Goal: Task Accomplishment & Management: Use online tool/utility

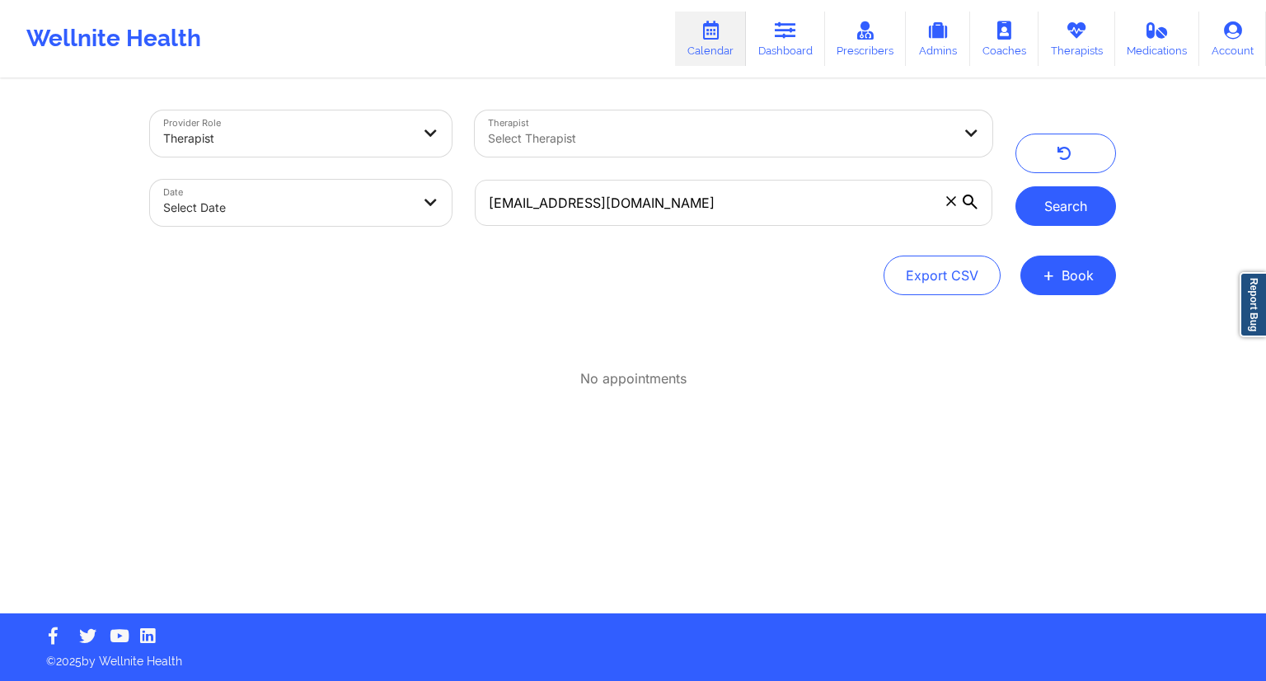
type input "[EMAIL_ADDRESS][DOMAIN_NAME]"
click at [1035, 213] on button "Search" at bounding box center [1065, 206] width 101 height 40
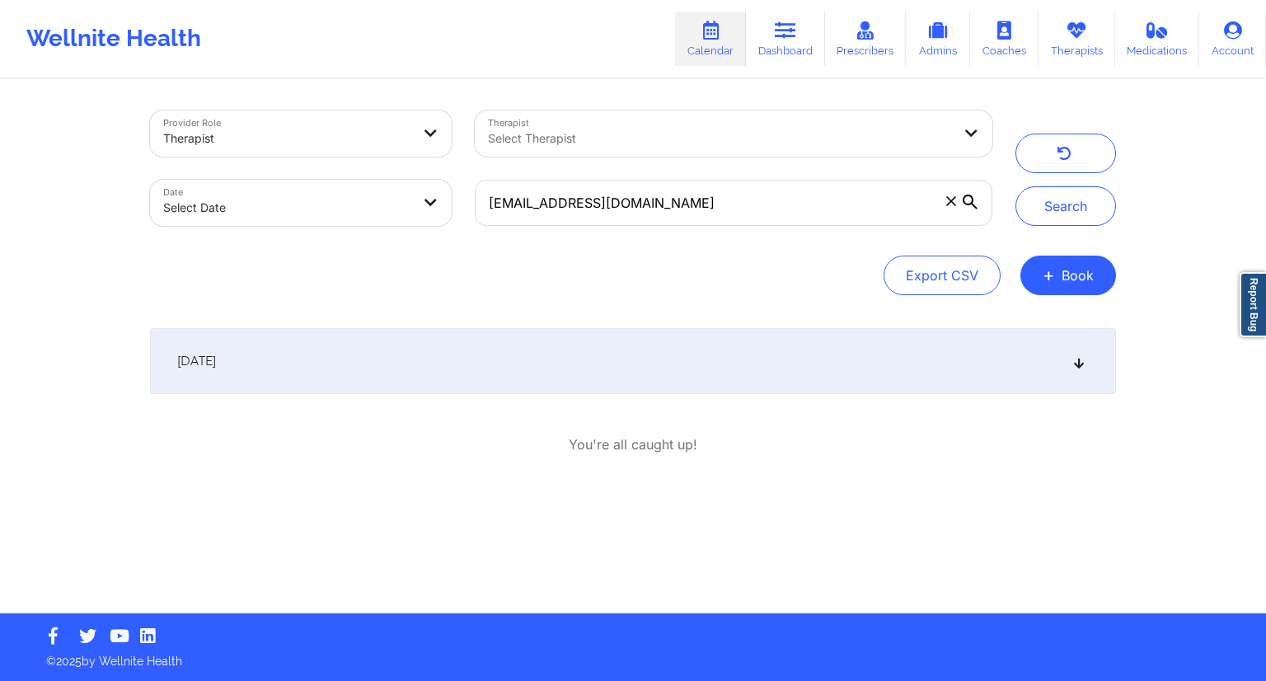
click at [484, 400] on div "[DATE] 9:00am 9:30am [DATE] [PERSON_NAME] Video-Call with Therapist [PERSON_NAM…" at bounding box center [633, 391] width 966 height 126
click at [486, 375] on div "[DATE]" at bounding box center [633, 361] width 966 height 66
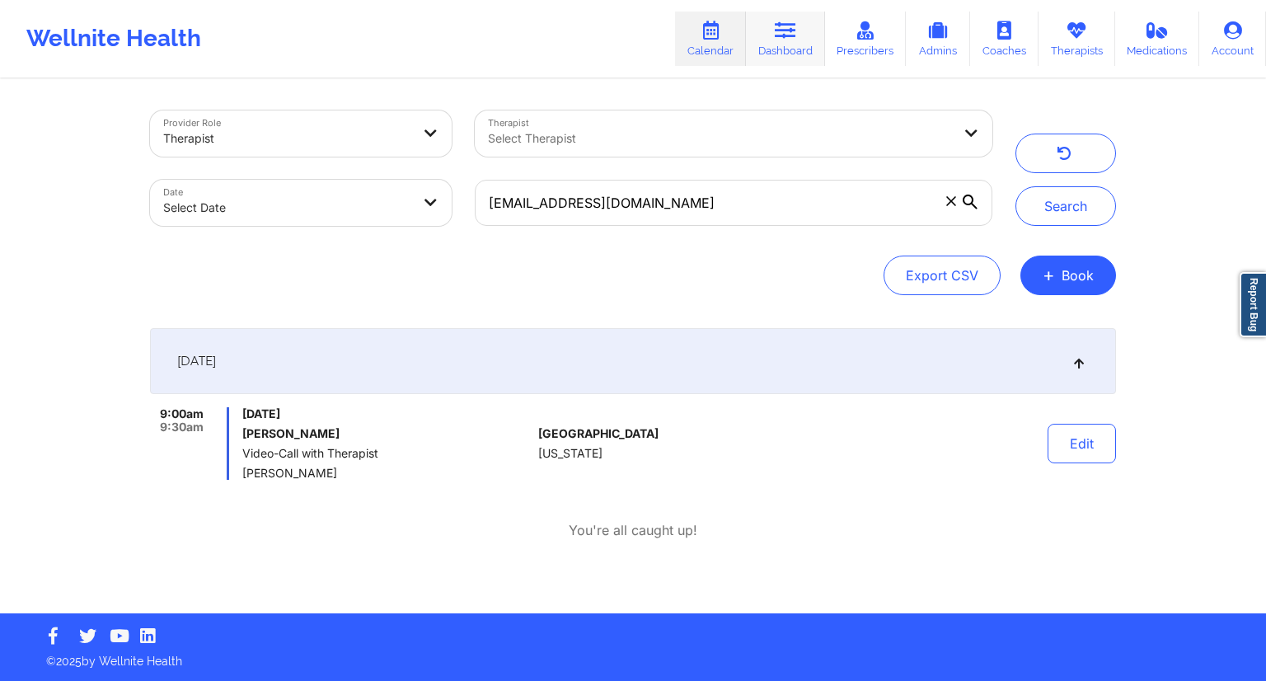
click at [777, 42] on link "Dashboard" at bounding box center [785, 39] width 79 height 54
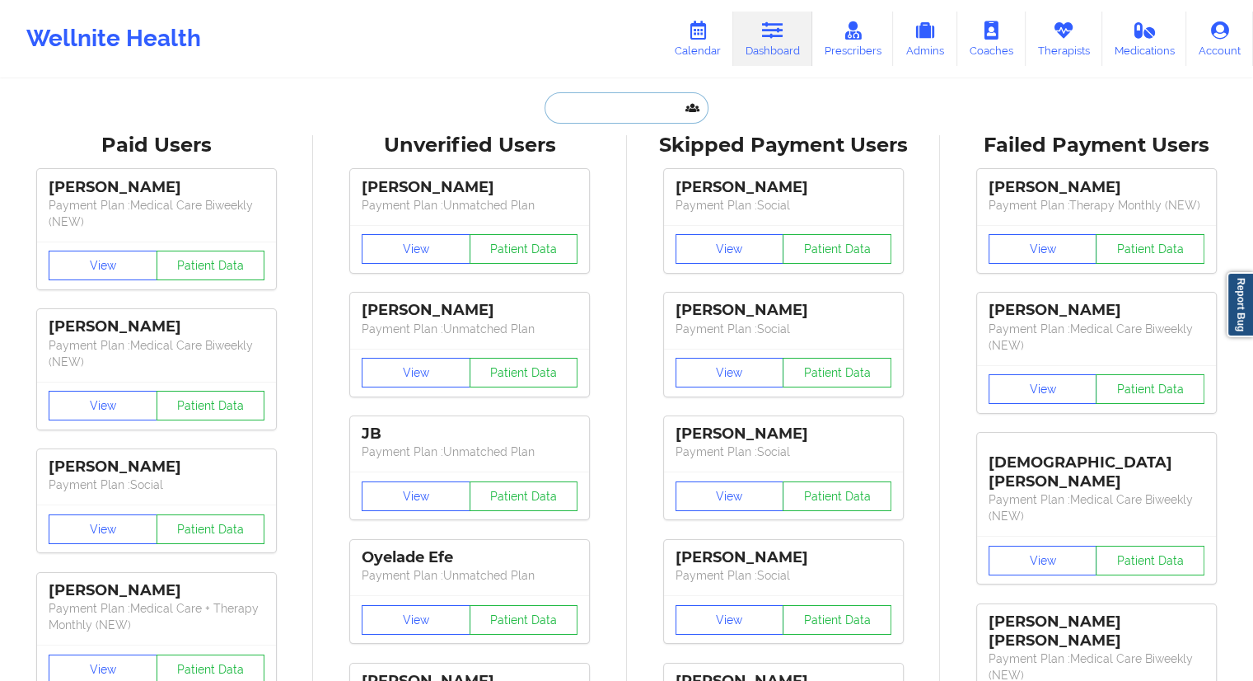
click at [654, 105] on input "text" at bounding box center [626, 107] width 163 height 31
paste input "[EMAIL_ADDRESS][DOMAIN_NAME]"
type input "[EMAIL_ADDRESS][DOMAIN_NAME]"
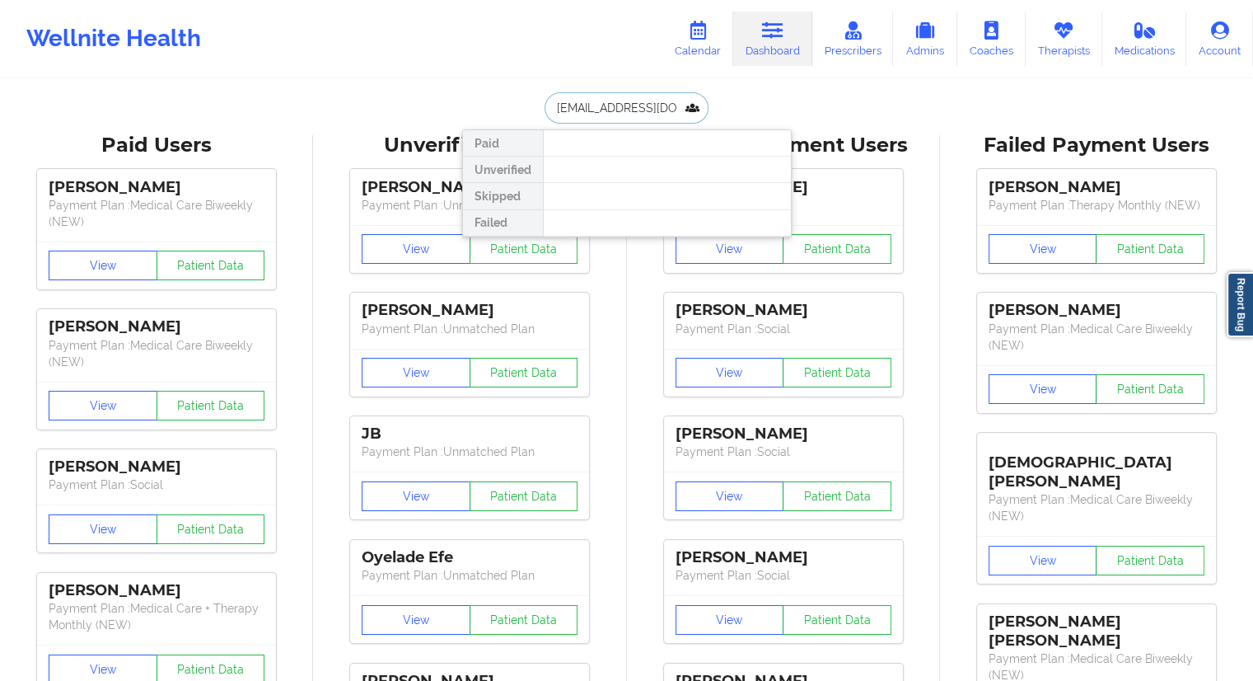
scroll to position [0, 34]
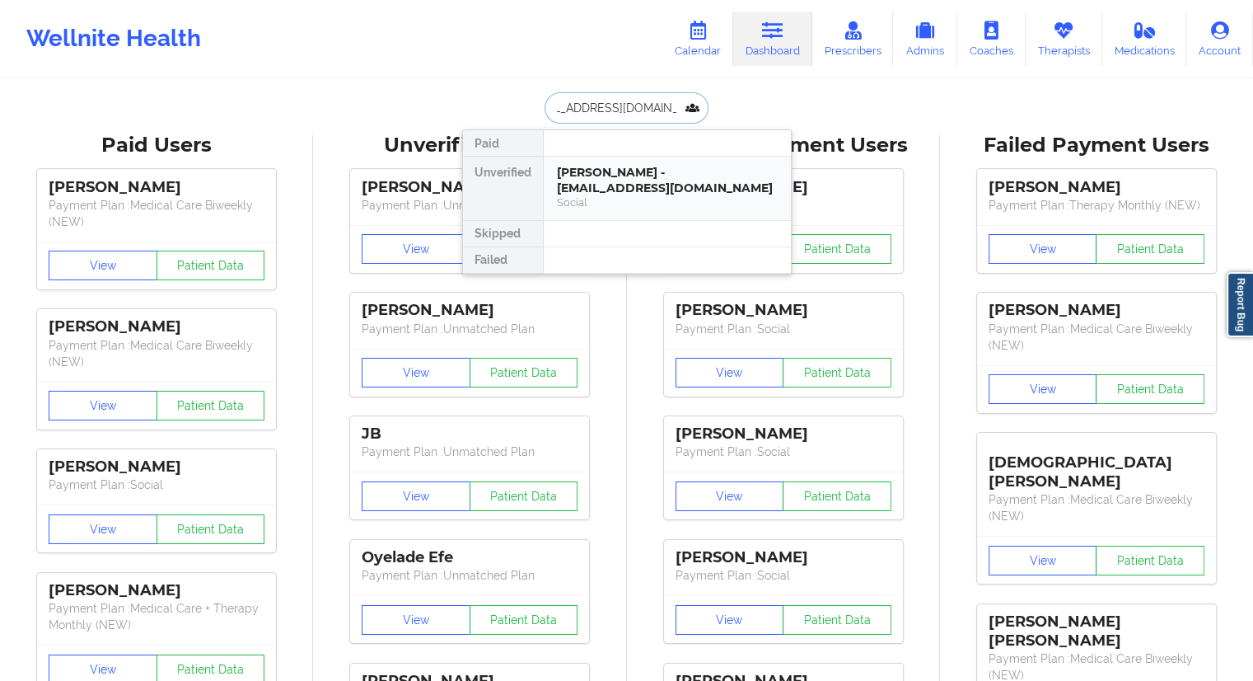
click at [584, 179] on div "[PERSON_NAME] - [EMAIL_ADDRESS][DOMAIN_NAME]" at bounding box center [667, 180] width 221 height 30
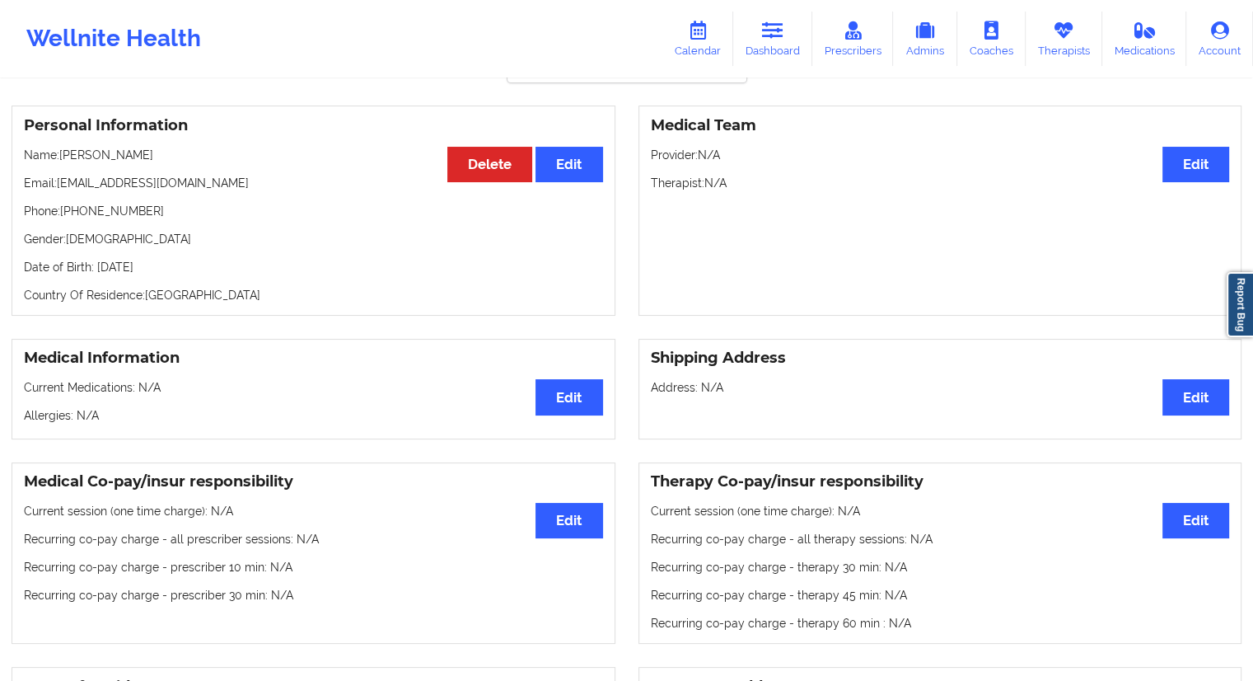
scroll to position [48, 0]
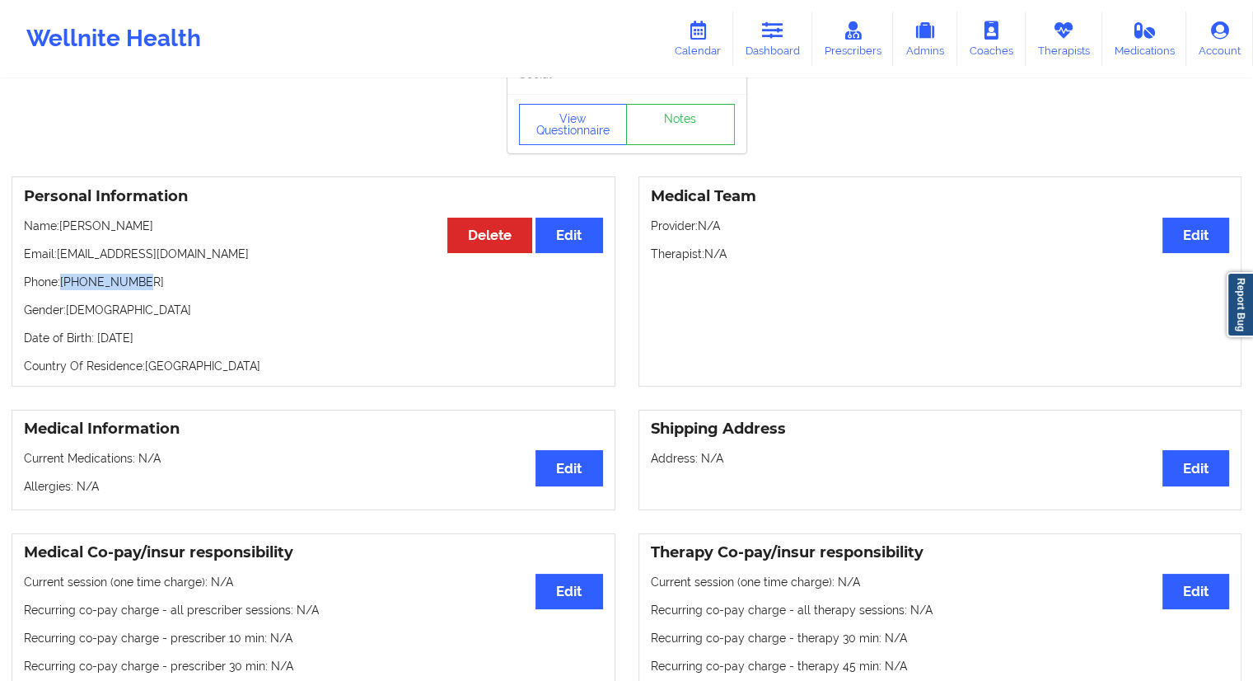
drag, startPoint x: 147, startPoint y: 290, endPoint x: 63, endPoint y: 283, distance: 84.4
click at [63, 283] on p "Phone: [PHONE_NUMBER]" at bounding box center [313, 282] width 579 height 16
copy p "[PHONE_NUMBER]"
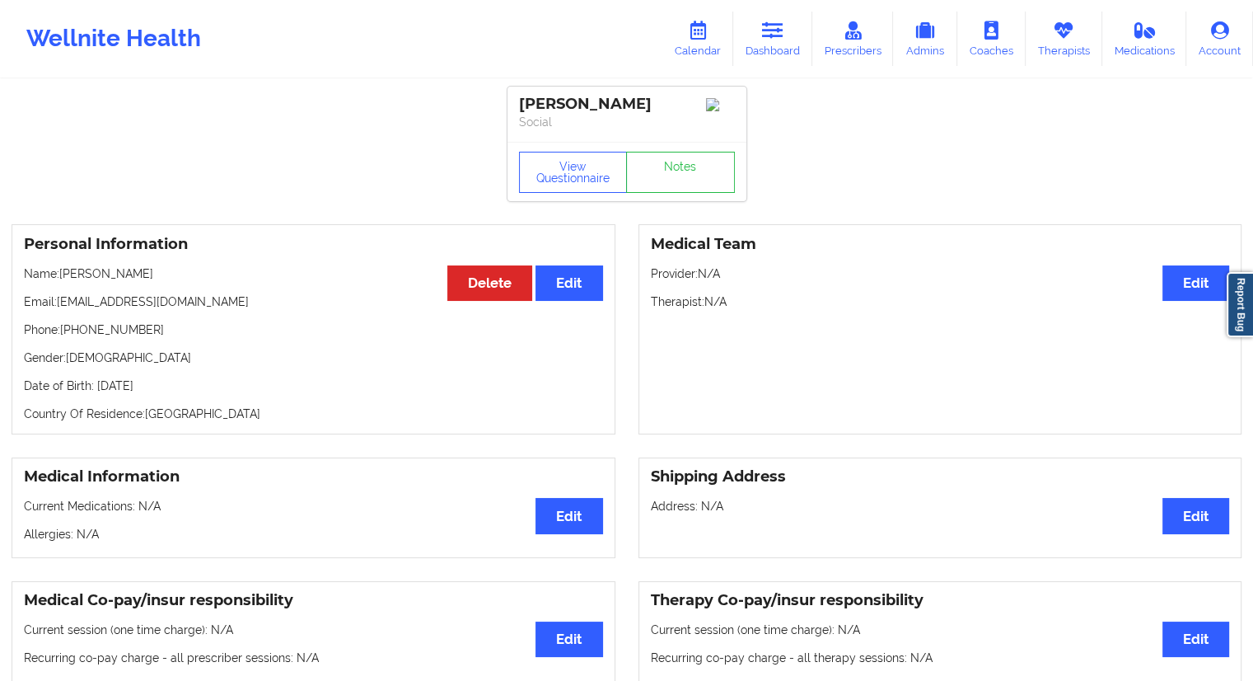
click at [587, 147] on div "View Questionnaire Notes" at bounding box center [627, 171] width 239 height 59
click at [578, 178] on button "View Questionnaire" at bounding box center [573, 172] width 109 height 41
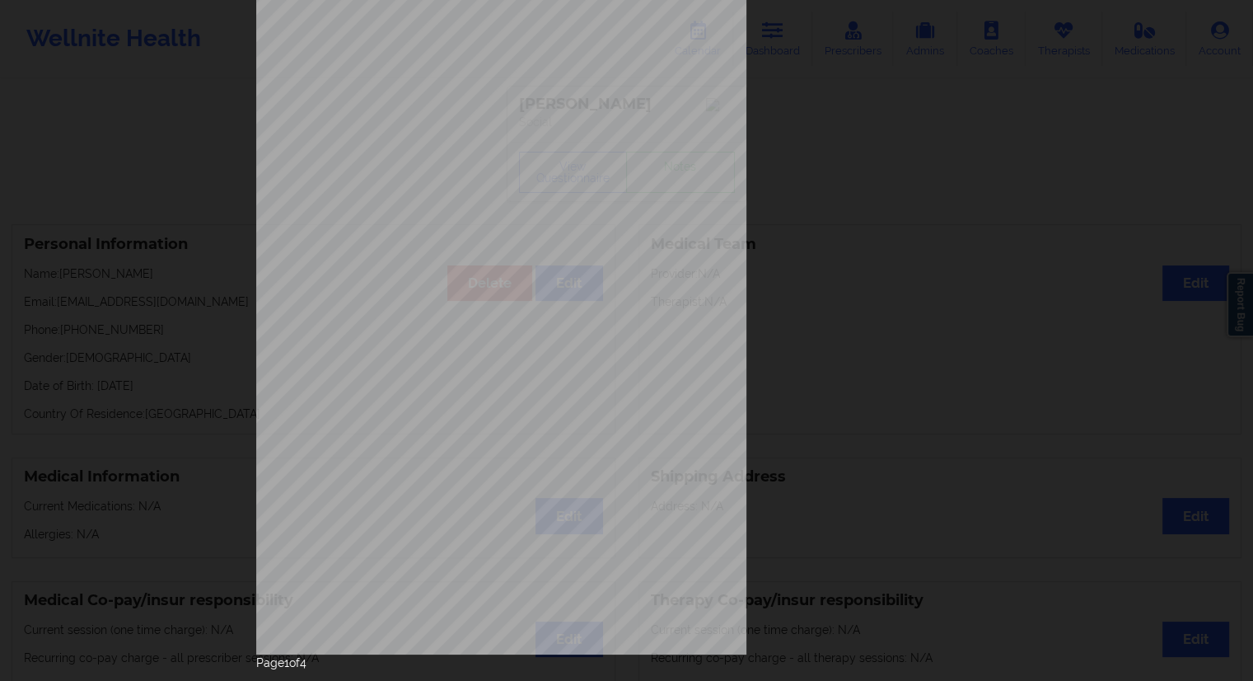
scroll to position [105, 0]
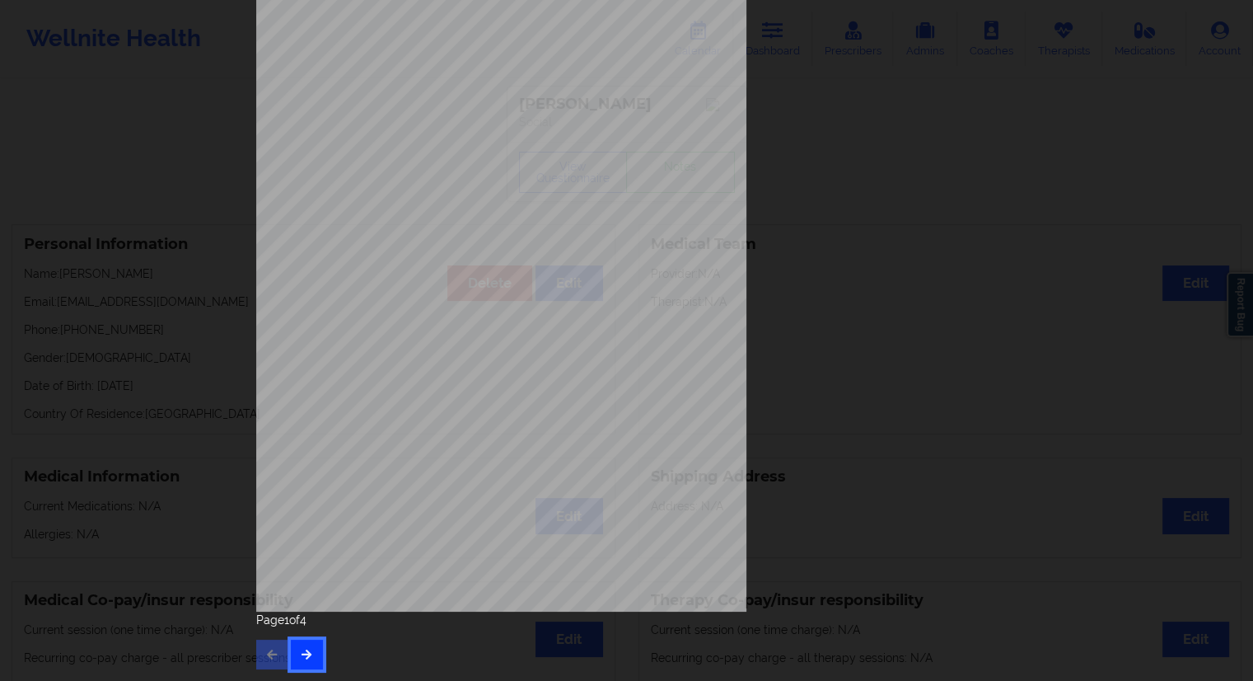
click at [306, 659] on button "button" at bounding box center [307, 654] width 32 height 30
click at [293, 653] on button "button" at bounding box center [307, 654] width 32 height 30
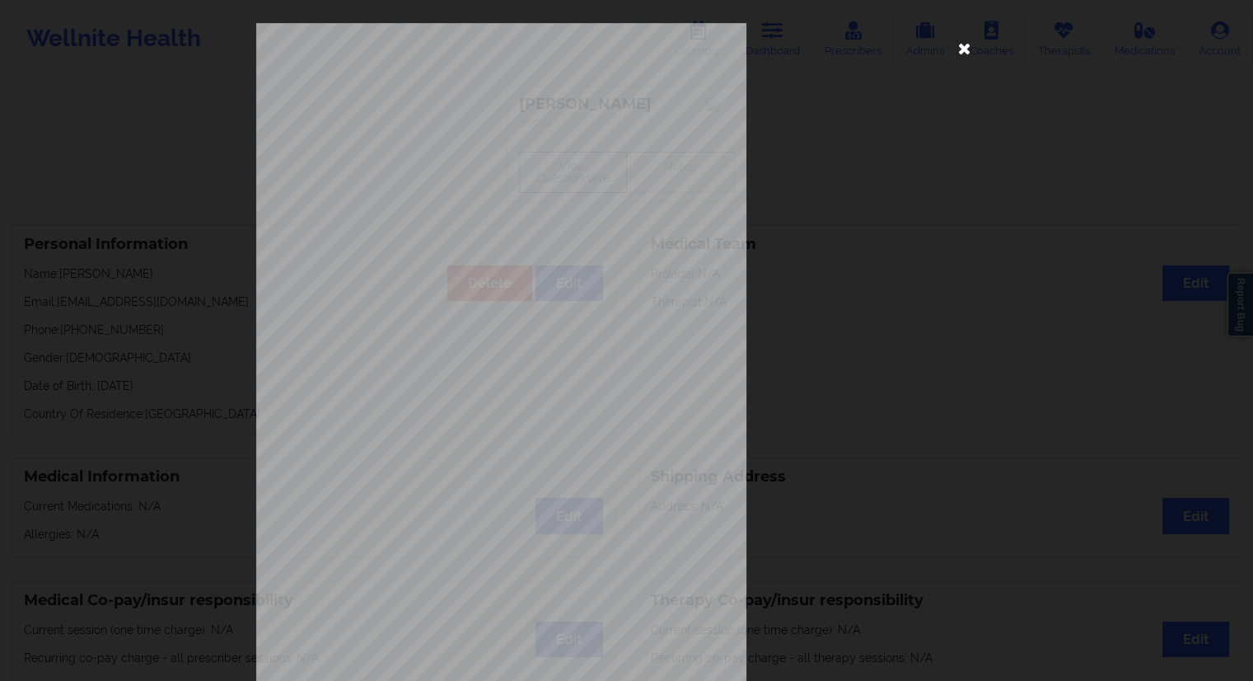
click at [957, 46] on icon at bounding box center [965, 48] width 26 height 26
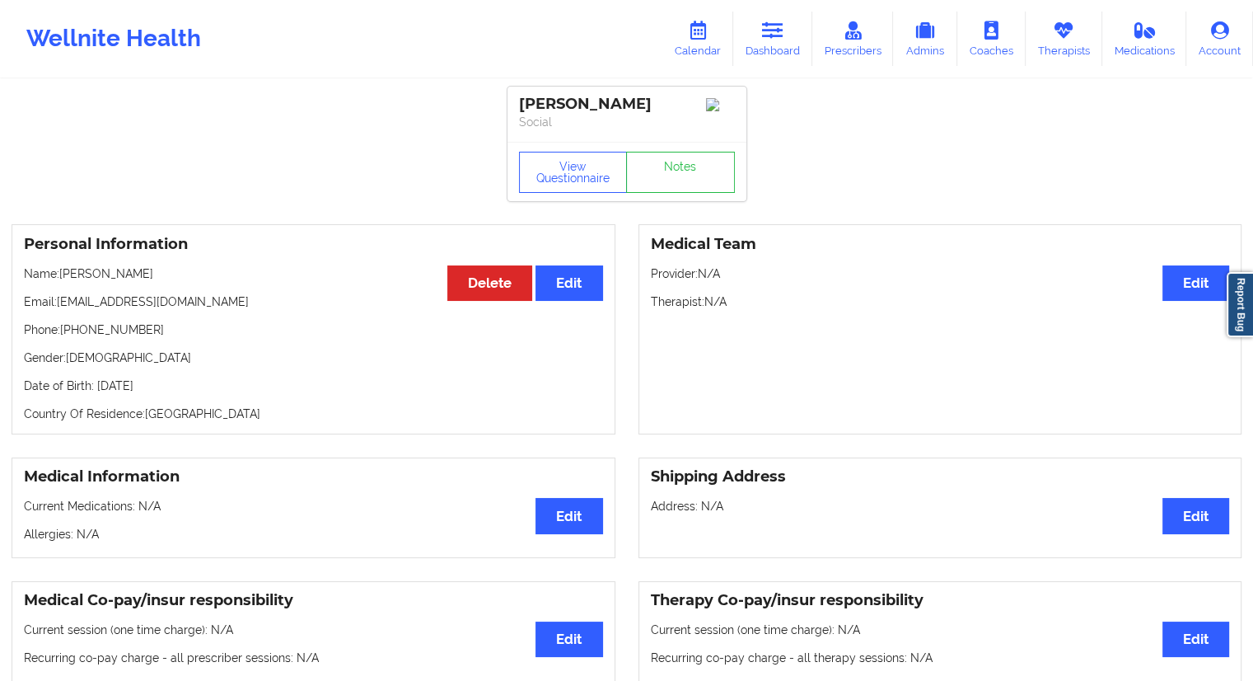
drag, startPoint x: 188, startPoint y: 281, endPoint x: 64, endPoint y: 272, distance: 123.9
click at [64, 272] on p "Name: [PERSON_NAME]" at bounding box center [313, 273] width 579 height 16
copy p "[PERSON_NAME]"
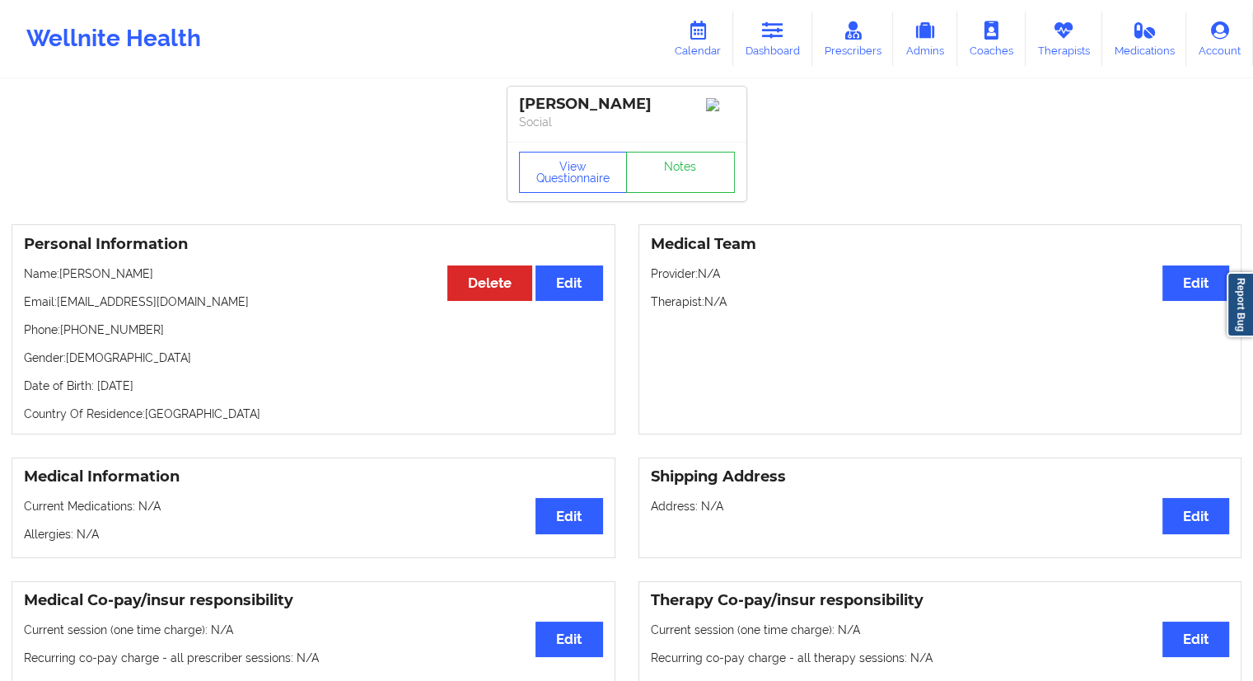
click at [216, 386] on p "Date of Birth: [DEMOGRAPHIC_DATA]" at bounding box center [313, 385] width 579 height 16
drag, startPoint x: 123, startPoint y: 334, endPoint x: 63, endPoint y: 330, distance: 60.3
click at [63, 330] on p "Phone: [PHONE_NUMBER]" at bounding box center [313, 329] width 579 height 16
copy p "[PHONE_NUMBER]"
drag, startPoint x: 196, startPoint y: 386, endPoint x: 159, endPoint y: 387, distance: 37.1
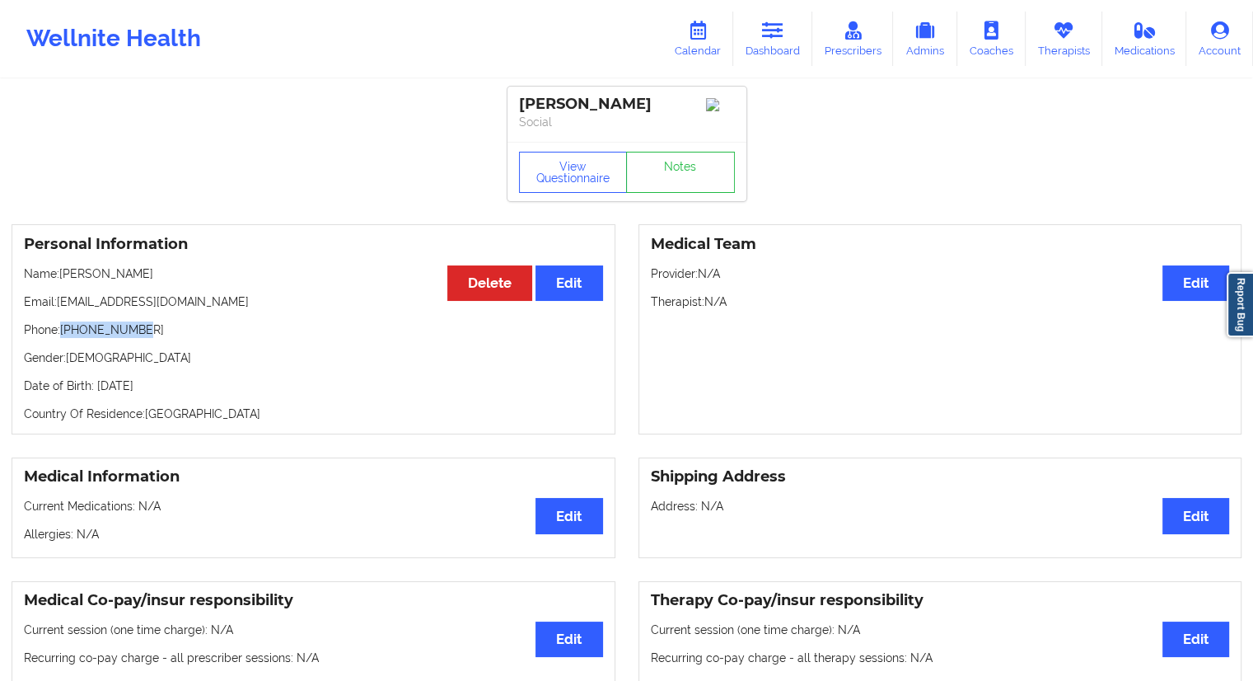
click at [159, 387] on p "Date of Birth: [DEMOGRAPHIC_DATA]" at bounding box center [313, 385] width 579 height 16
copy p "1990"
drag, startPoint x: 204, startPoint y: 278, endPoint x: 63, endPoint y: 273, distance: 141.0
click at [63, 273] on p "Name: [PERSON_NAME]" at bounding box center [313, 273] width 579 height 16
copy p "[PERSON_NAME]"
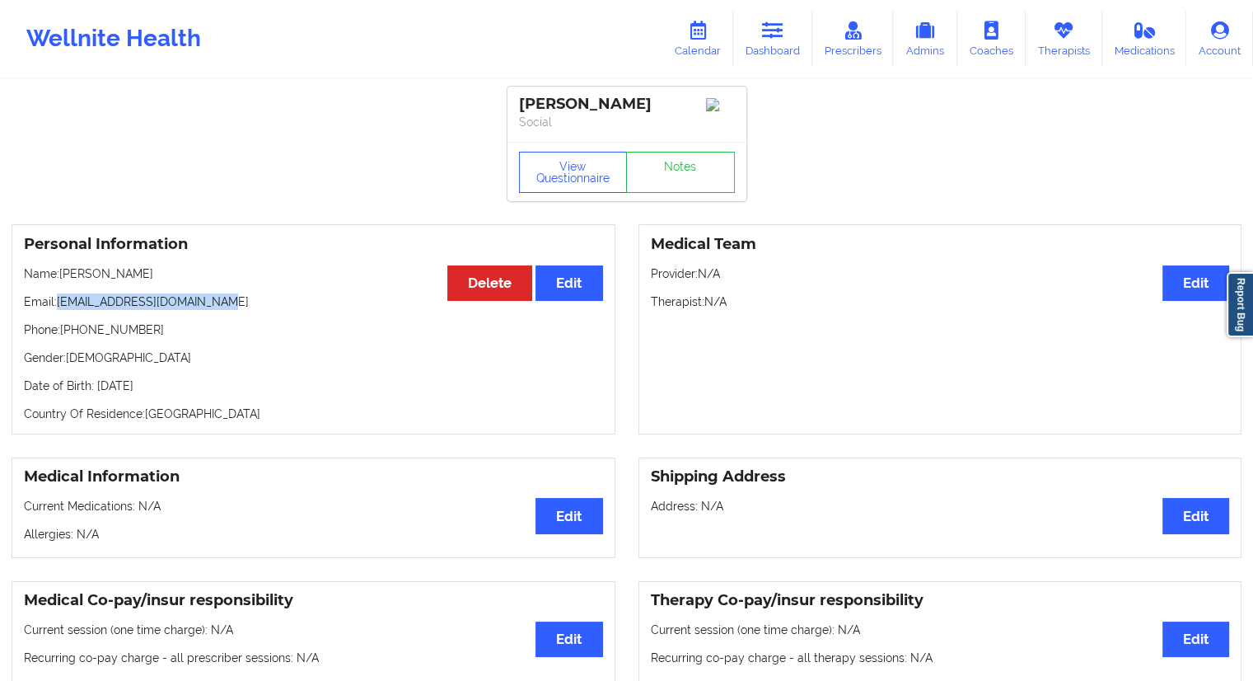
drag, startPoint x: 237, startPoint y: 294, endPoint x: 60, endPoint y: 311, distance: 177.9
click at [60, 311] on div "Personal Information Edit Delete Name: [PERSON_NAME] Email: [EMAIL_ADDRESS][DOM…" at bounding box center [314, 329] width 604 height 210
copy p "[EMAIL_ADDRESS][DOMAIN_NAME]"
click at [773, 42] on link "Dashboard" at bounding box center [772, 39] width 79 height 54
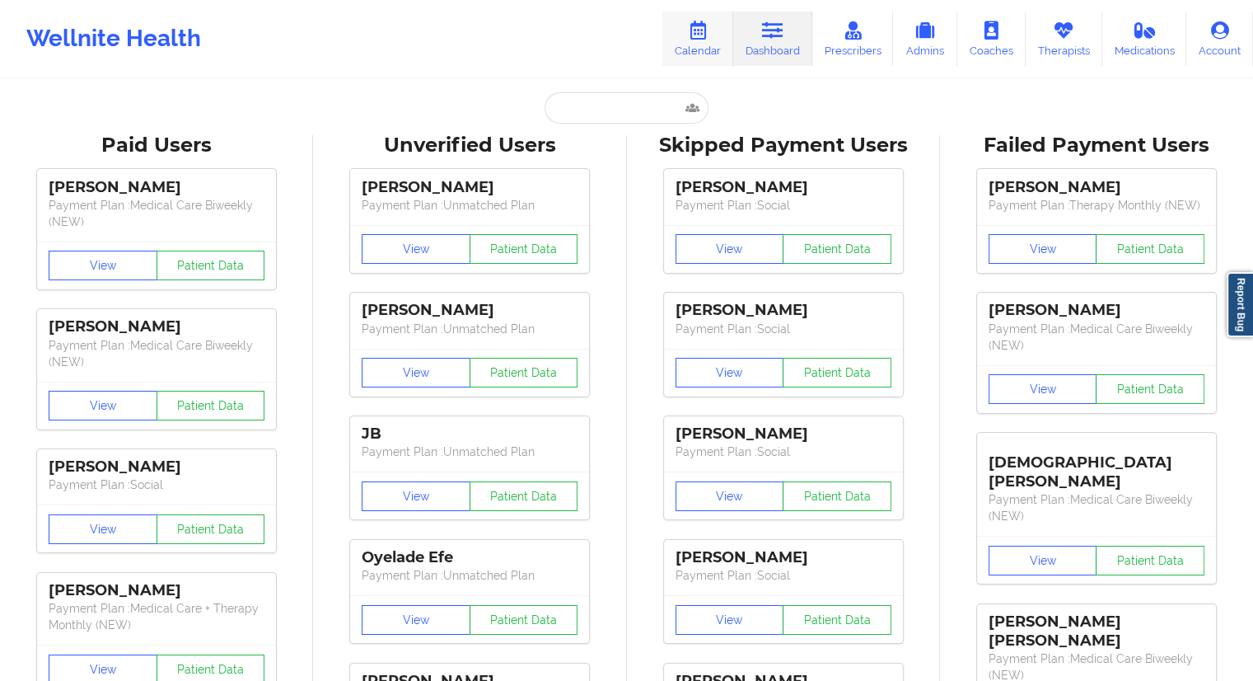
click at [693, 37] on icon at bounding box center [697, 30] width 21 height 18
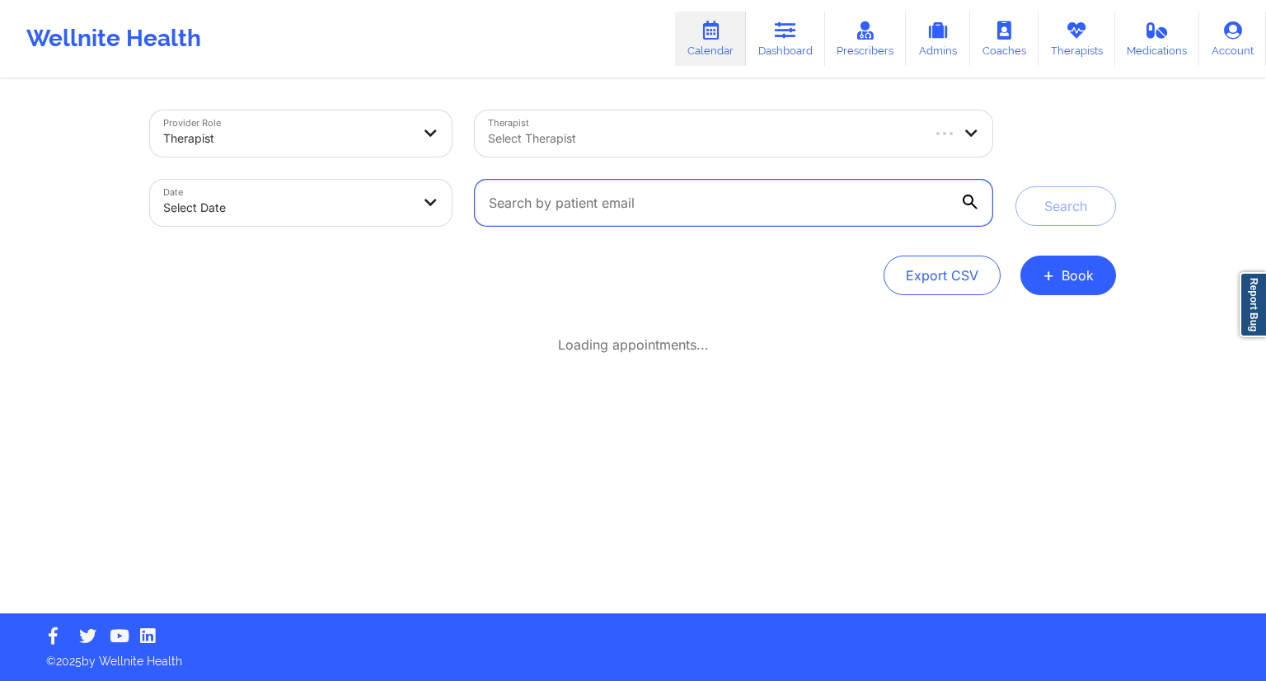
click at [587, 218] on input "text" at bounding box center [733, 203] width 517 height 46
paste input "[EMAIL_ADDRESS][DOMAIN_NAME]"
type input "[EMAIL_ADDRESS][DOMAIN_NAME]"
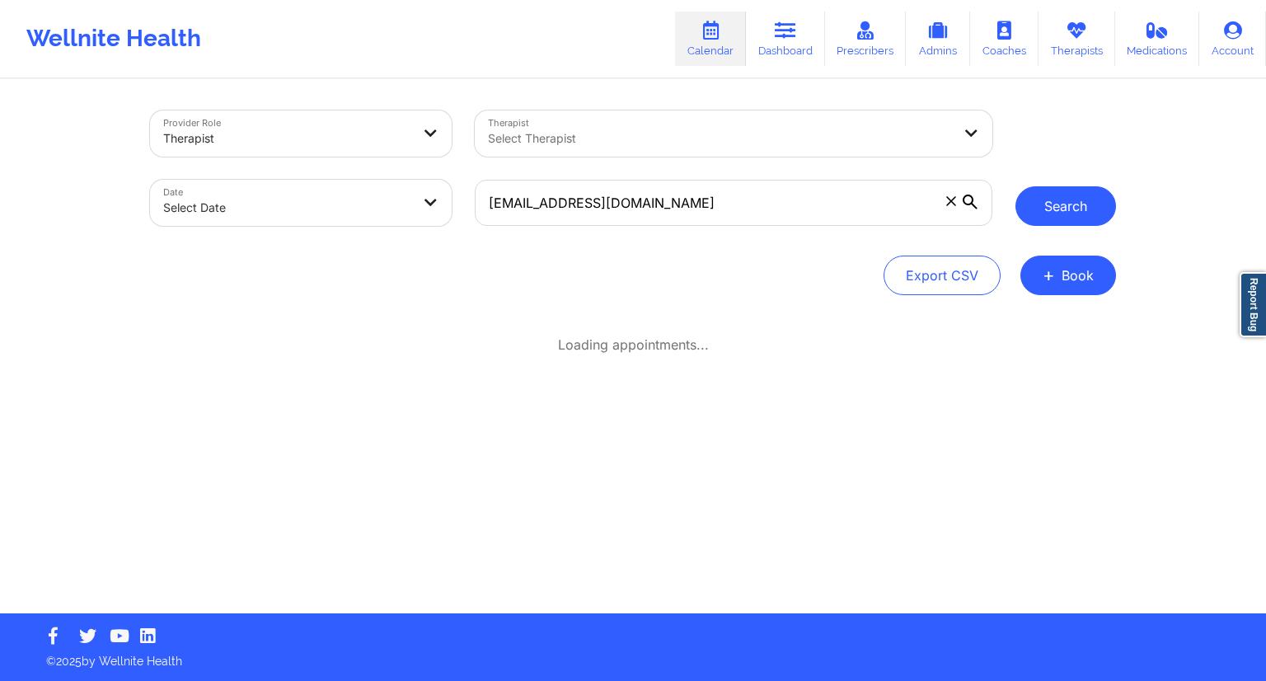
click at [1043, 222] on button "Search" at bounding box center [1065, 206] width 101 height 40
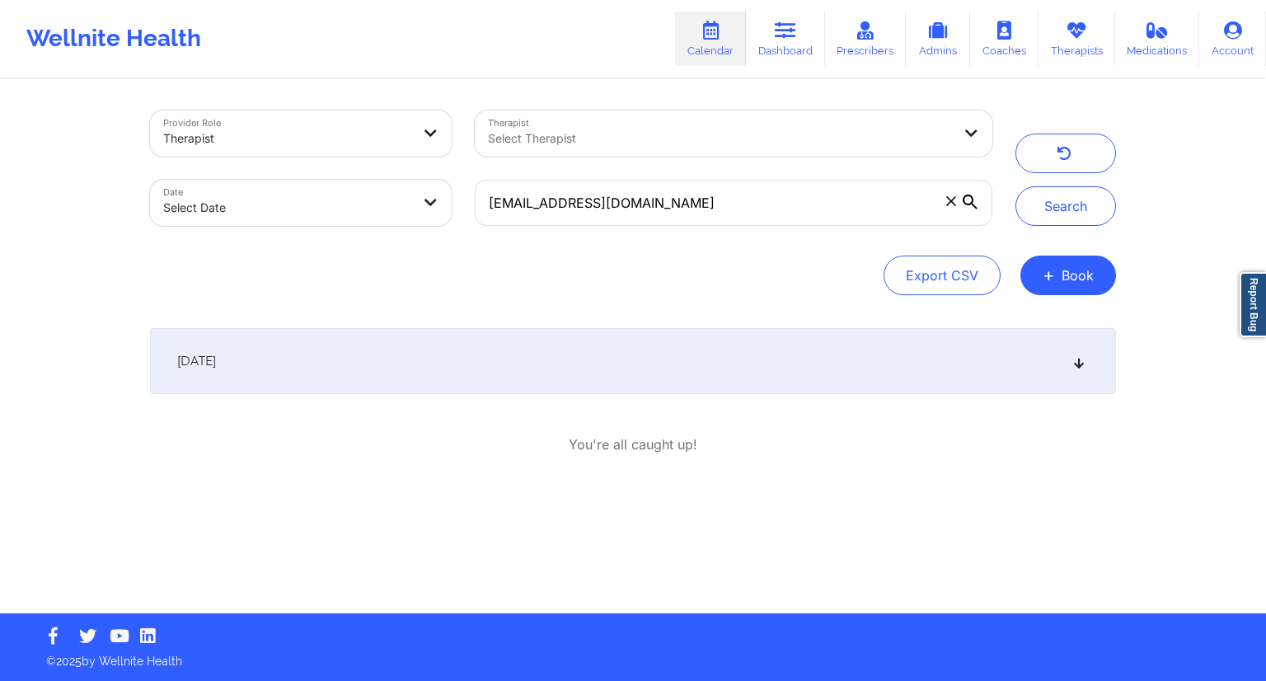
click at [438, 440] on div "You're all caught up!" at bounding box center [633, 444] width 966 height 19
click at [442, 372] on div "[DATE]" at bounding box center [633, 361] width 966 height 66
